Goal: Task Accomplishment & Management: Complete application form

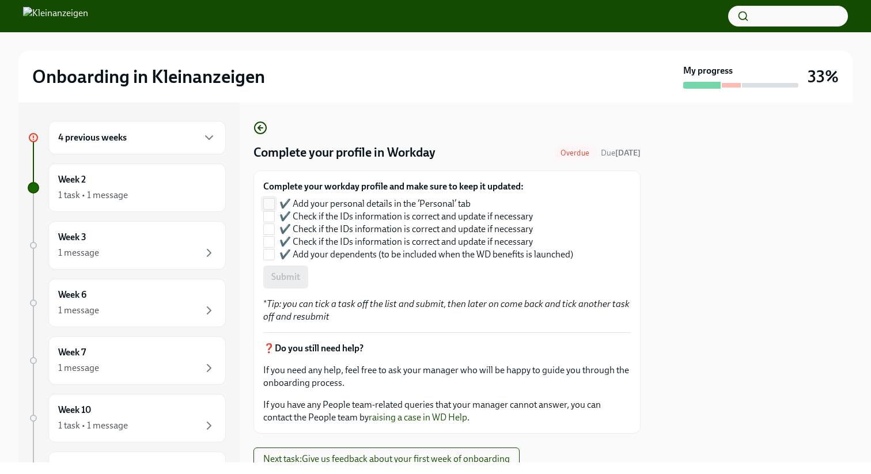
click at [272, 208] on input "✔️ Add your personal details in the ‘Personal’ tab" at bounding box center [269, 204] width 10 height 10
checkbox input "true"
click at [272, 221] on input "✔️ Check if the IDs information is correct and update if necessary" at bounding box center [269, 216] width 10 height 10
checkbox input "true"
click at [269, 240] on input "✔️ Check if the IDs information is correct and update if necessary" at bounding box center [269, 242] width 10 height 10
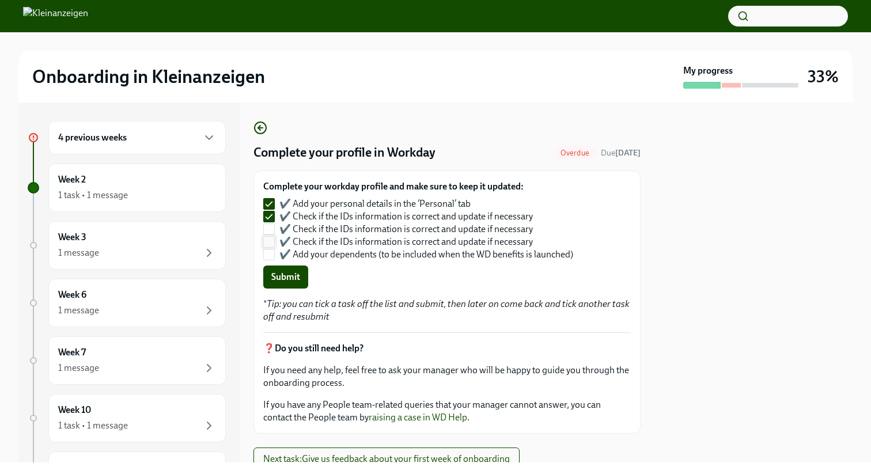
checkbox input "true"
click at [269, 218] on input "✔️ Check if the IDs information is correct and update if necessary" at bounding box center [269, 216] width 10 height 10
checkbox input "false"
click at [269, 224] on input "✔️ Check if the IDs information is correct and update if necessary" at bounding box center [269, 229] width 10 height 10
checkbox input "true"
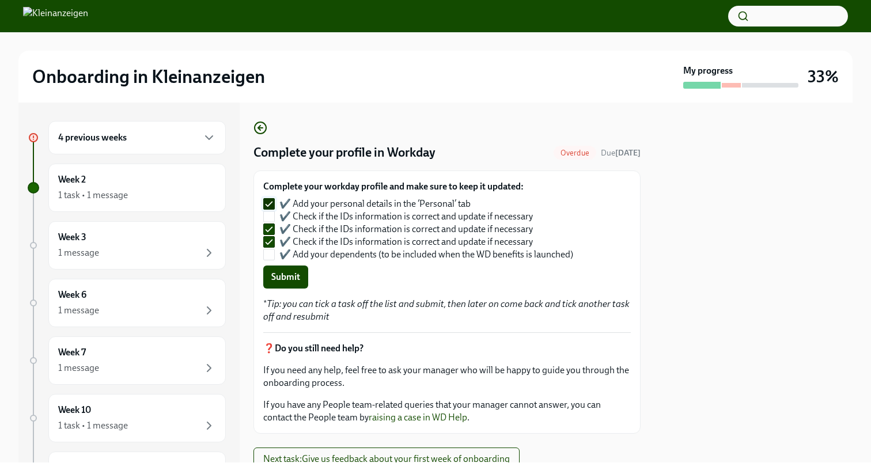
click at [265, 208] on input "✔️ Add your personal details in the ‘Personal’ tab" at bounding box center [269, 204] width 10 height 10
checkbox input "false"
click at [265, 215] on input "✔️ Check if the IDs information is correct and update if necessary" at bounding box center [269, 216] width 10 height 10
checkbox input "true"
click at [265, 208] on input "✔️ Add your personal details in the ‘Personal’ tab" at bounding box center [269, 204] width 10 height 10
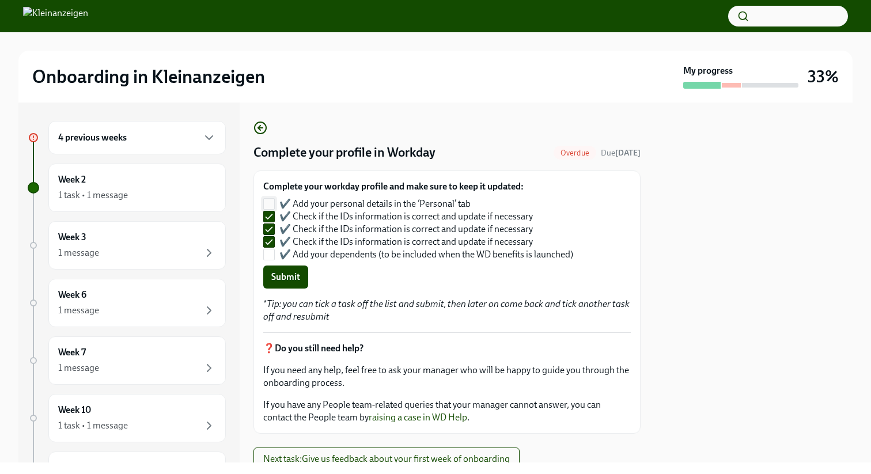
checkbox input "true"
click at [269, 253] on input "✔️ Add your dependents (to be included when the WD benefits is launched)" at bounding box center [269, 254] width 10 height 10
checkbox input "true"
click at [286, 279] on span "Submit" at bounding box center [285, 277] width 29 height 12
checkbox input "false"
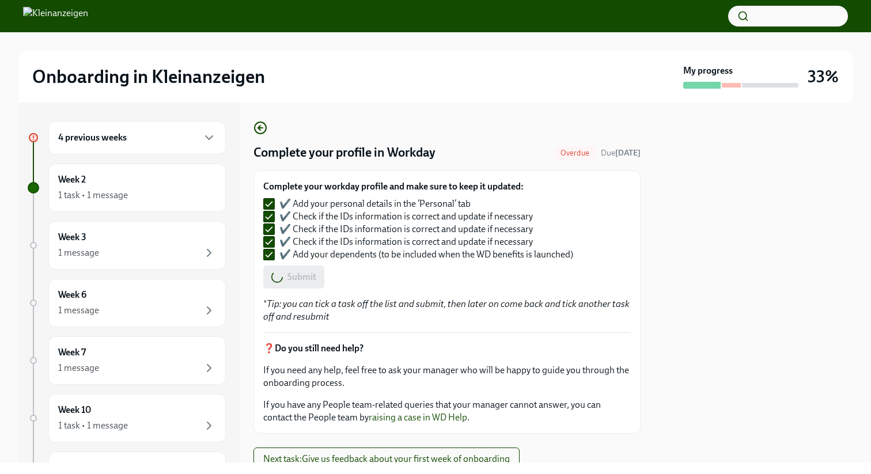
checkbox input "false"
checkbox input "true"
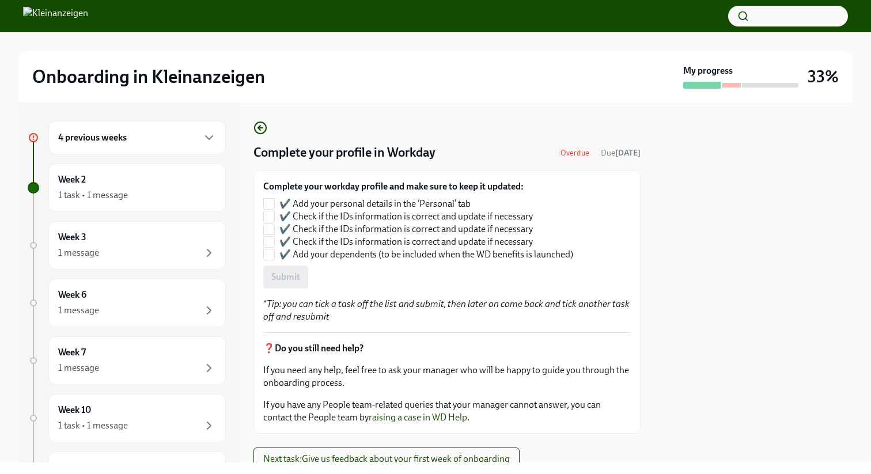
checkbox input "true"
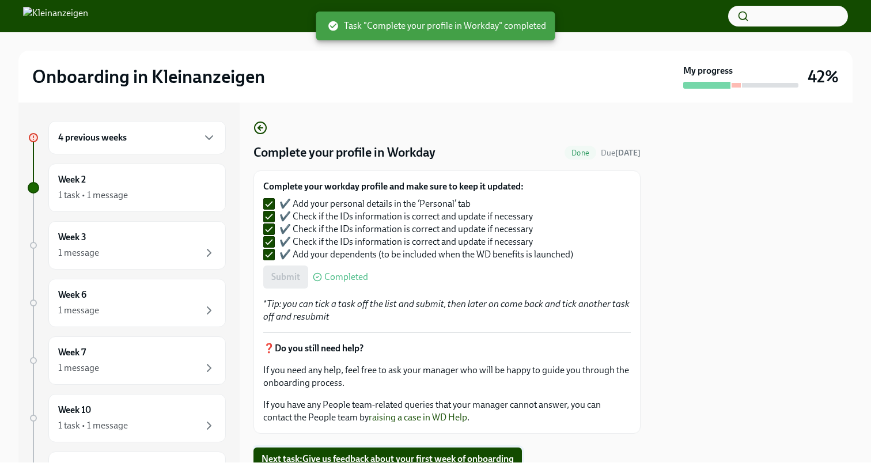
click at [482, 456] on span "Next task : Give us feedback about your first week of onboarding" at bounding box center [387, 459] width 252 height 12
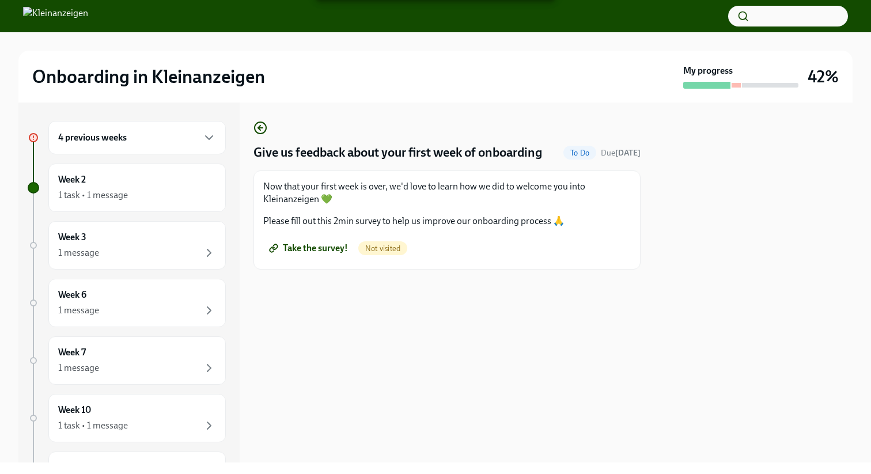
click at [405, 266] on div "Now that your first week is over, we'd love to learn how we did to welcome you …" at bounding box center [446, 219] width 387 height 99
click at [382, 251] on span "Not visited" at bounding box center [382, 248] width 49 height 9
click at [314, 248] on span "Take the survey!" at bounding box center [309, 248] width 77 height 12
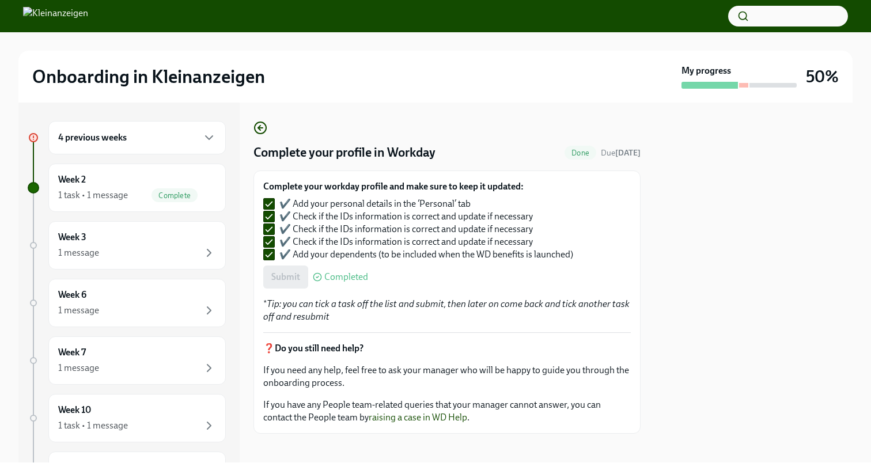
scroll to position [8, 0]
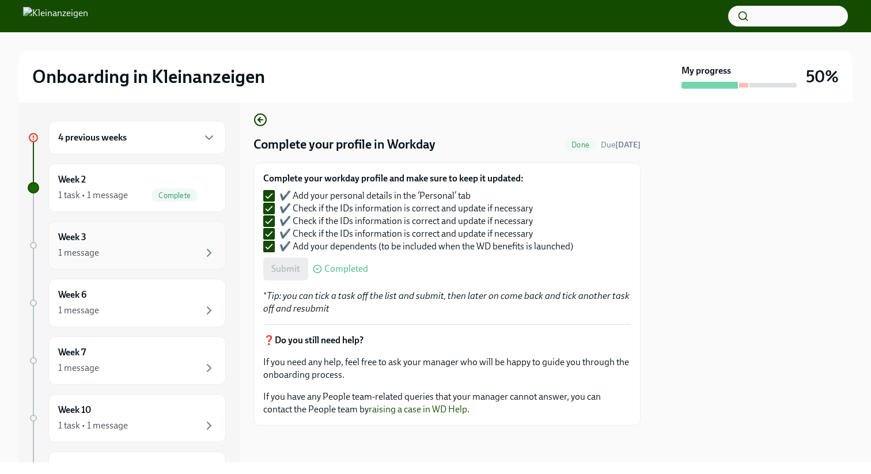
click at [146, 251] on div "1 message" at bounding box center [137, 253] width 158 height 14
